Goal: Register for event/course

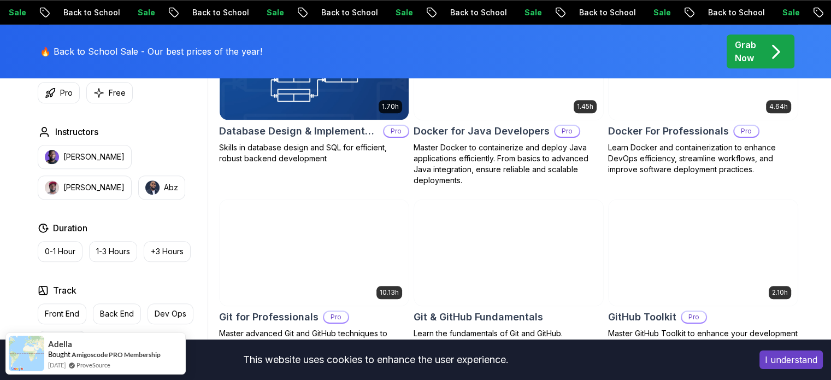
scroll to position [1030, 0]
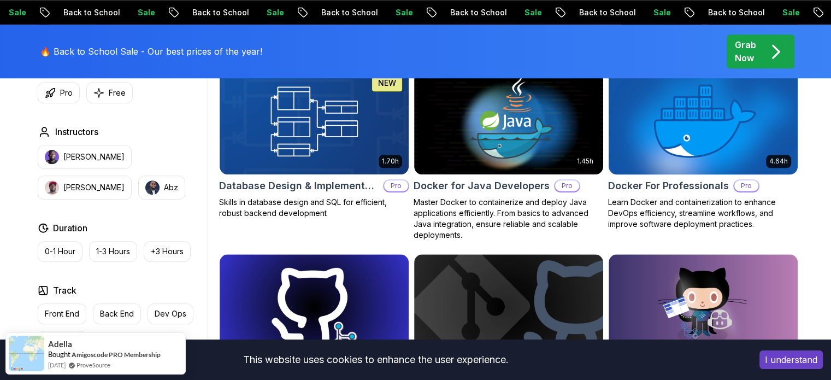
click at [667, 137] on img at bounding box center [702, 121] width 198 height 111
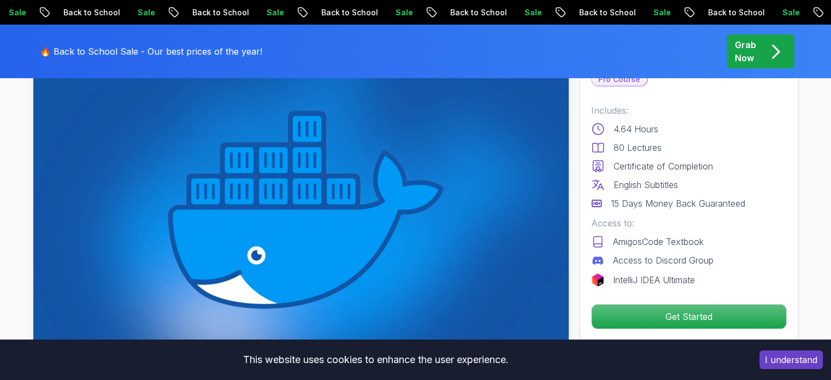
scroll to position [164, 0]
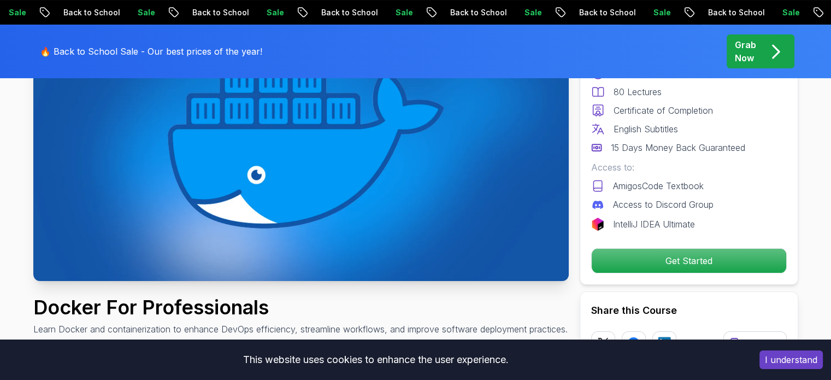
click at [262, 157] on img at bounding box center [300, 130] width 535 height 301
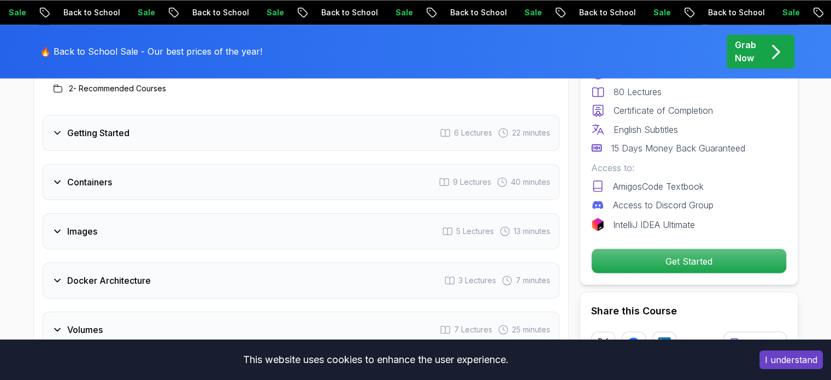
scroll to position [1966, 0]
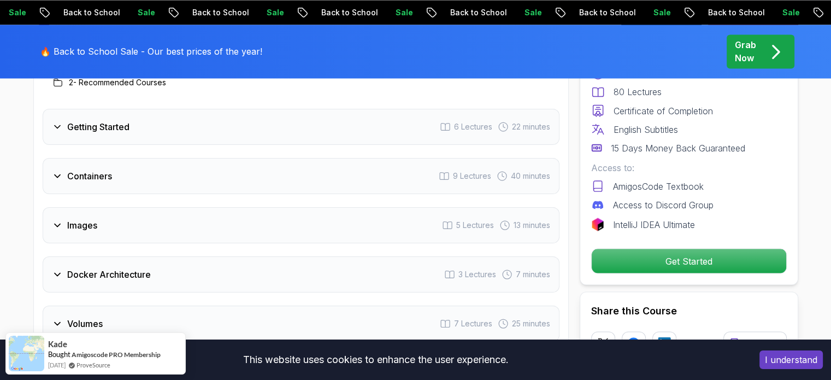
click at [197, 135] on div "Getting Started 6 Lectures 22 minutes" at bounding box center [301, 127] width 517 height 36
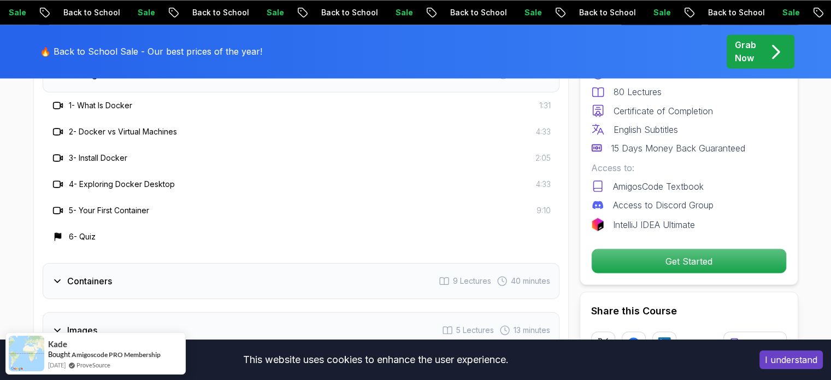
click at [67, 102] on div "1 - What Is Docker" at bounding box center [91, 105] width 81 height 13
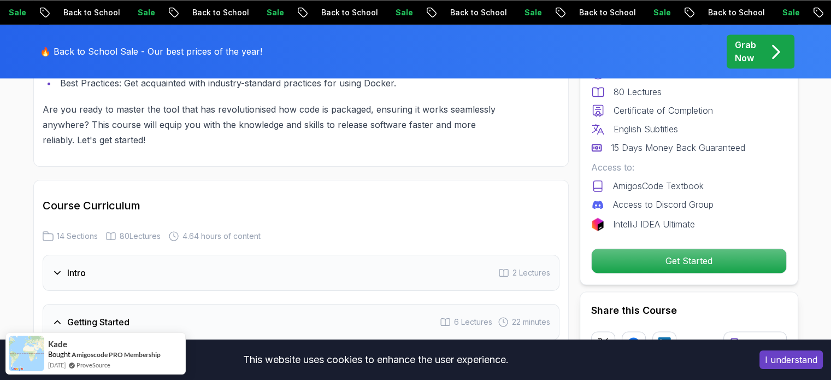
scroll to position [1693, 0]
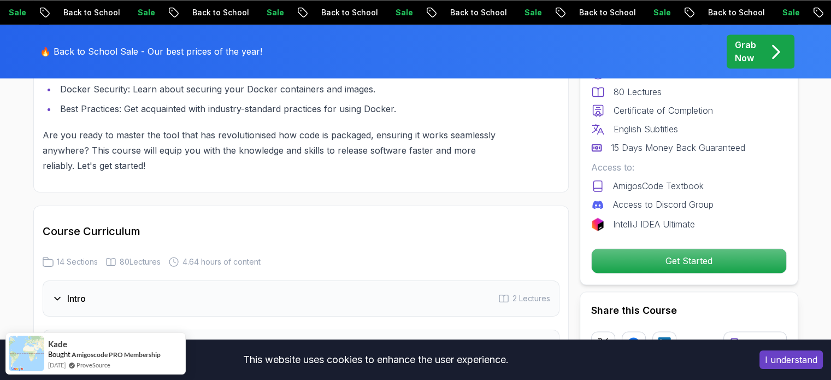
click at [798, 361] on button "I understand" at bounding box center [790, 359] width 63 height 19
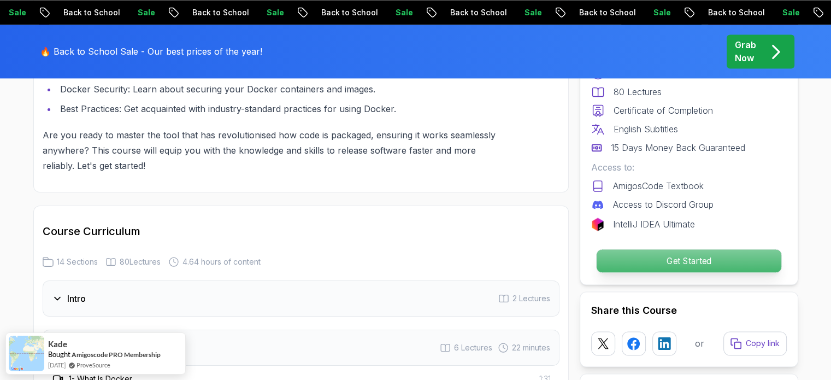
click at [689, 259] on p "Get Started" at bounding box center [688, 260] width 185 height 23
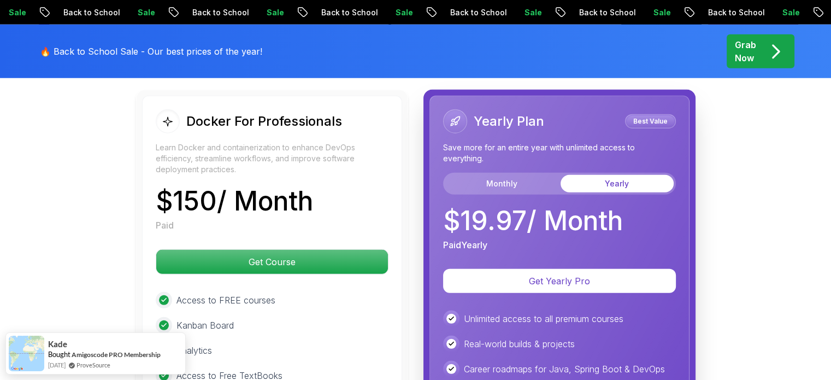
scroll to position [3053, 0]
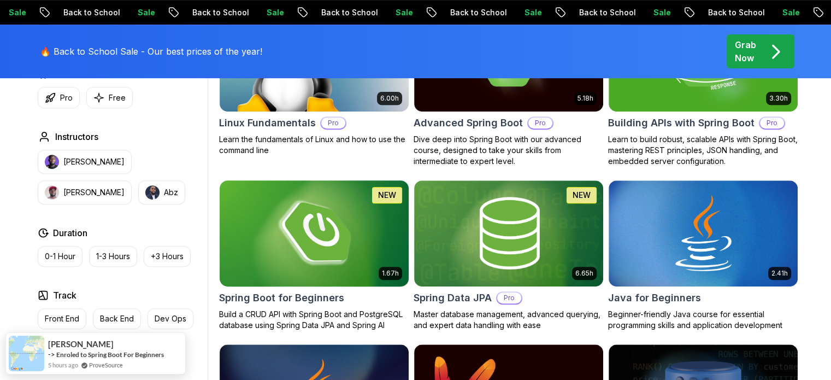
scroll to position [546, 0]
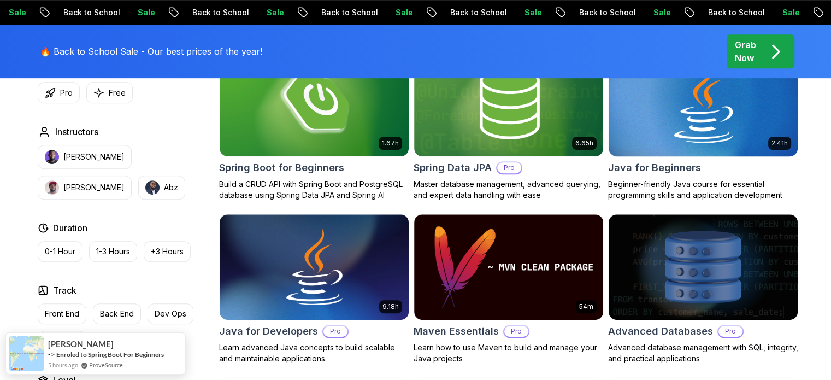
click at [641, 126] on img at bounding box center [702, 103] width 198 height 111
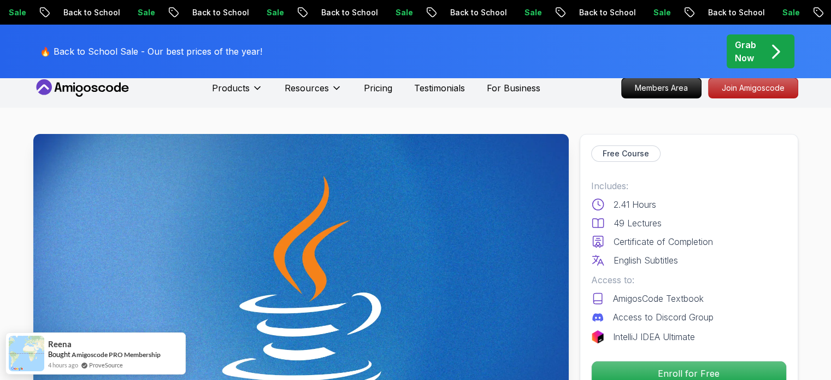
scroll to position [17, 0]
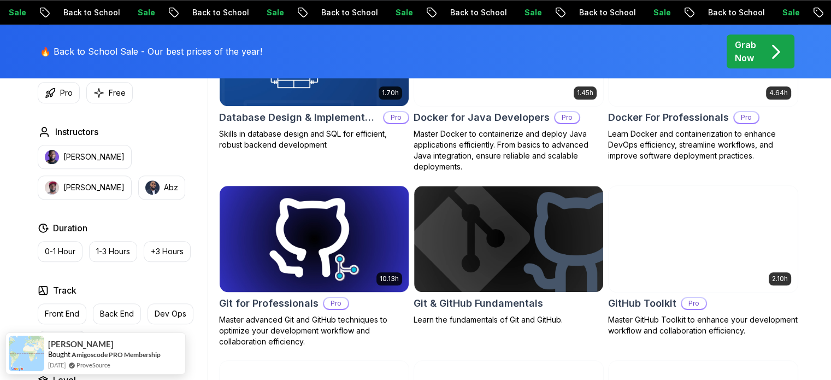
scroll to position [1099, 0]
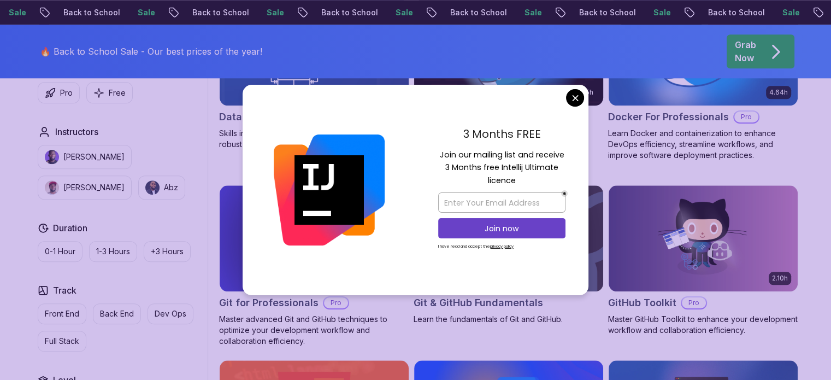
drag, startPoint x: 573, startPoint y: 102, endPoint x: 564, endPoint y: 146, distance: 45.2
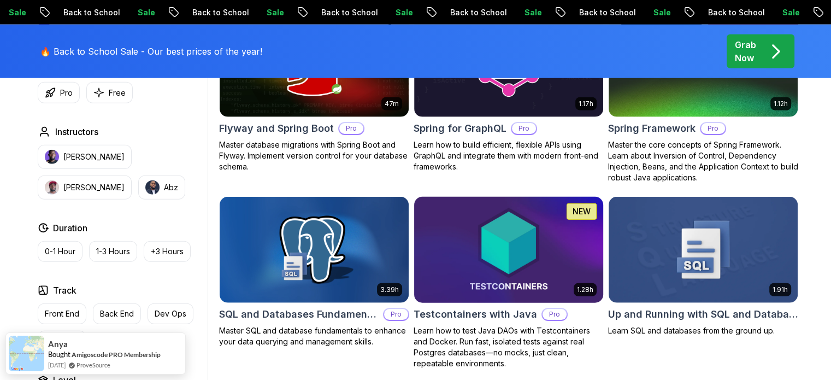
scroll to position [2789, 0]
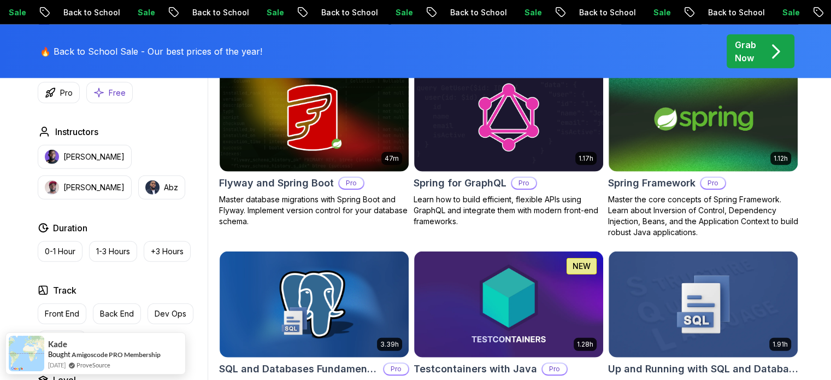
click at [104, 87] on button "Free" at bounding box center [109, 92] width 46 height 21
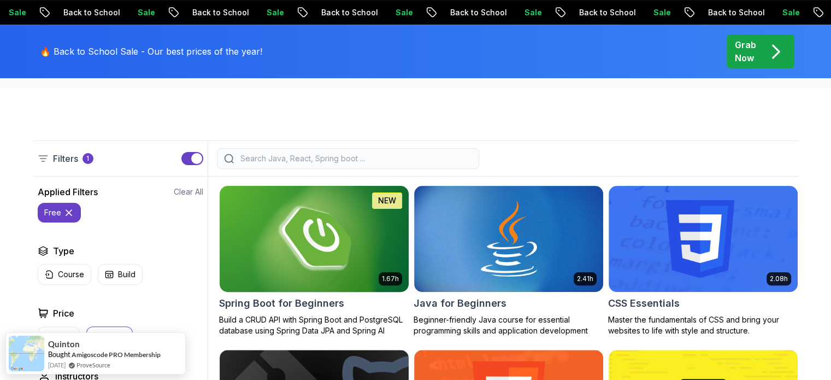
scroll to position [248, 0]
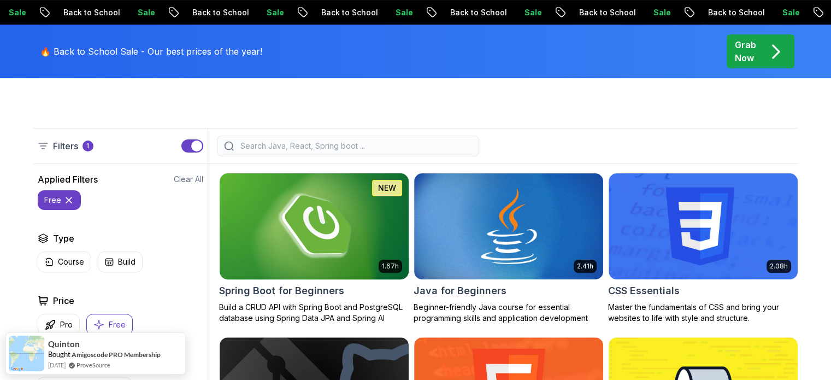
click at [317, 218] on img at bounding box center [314, 225] width 198 height 111
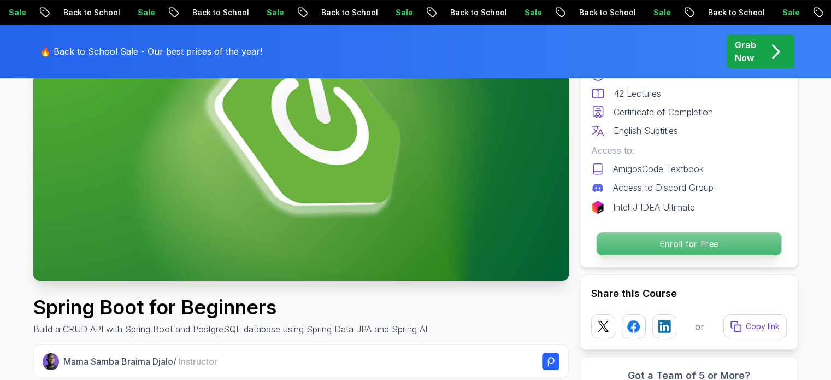
click at [680, 242] on p "Enroll for Free" at bounding box center [688, 243] width 185 height 23
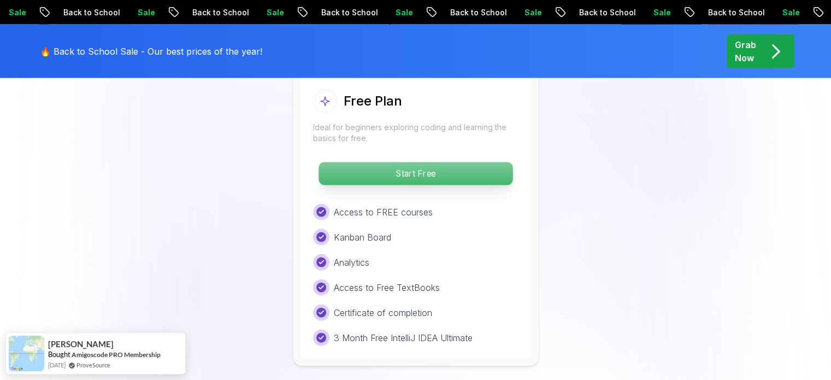
scroll to position [2329, 0]
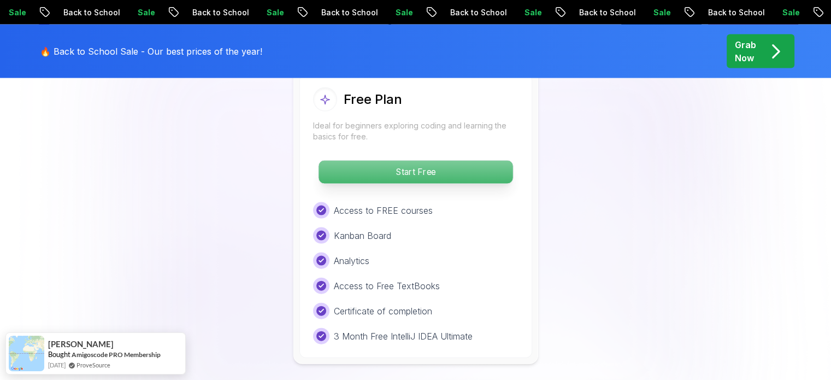
click at [425, 161] on p "Start Free" at bounding box center [415, 172] width 194 height 23
